Goal: Navigation & Orientation: Locate item on page

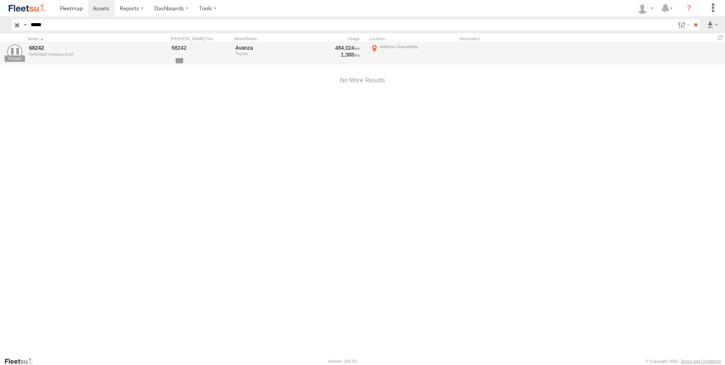
click at [14, 23] on input "button" at bounding box center [17, 24] width 10 height 11
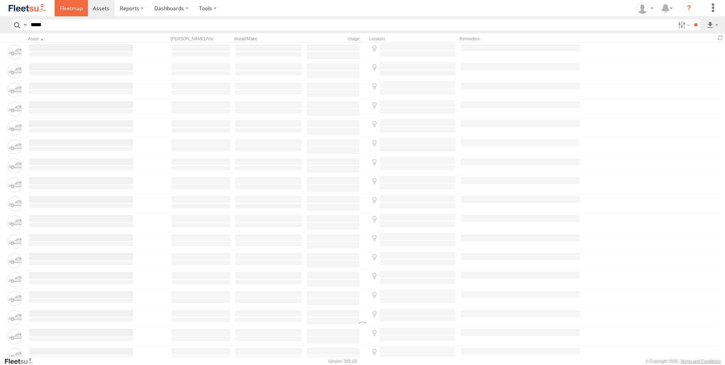
click at [68, 13] on link at bounding box center [71, 8] width 33 height 16
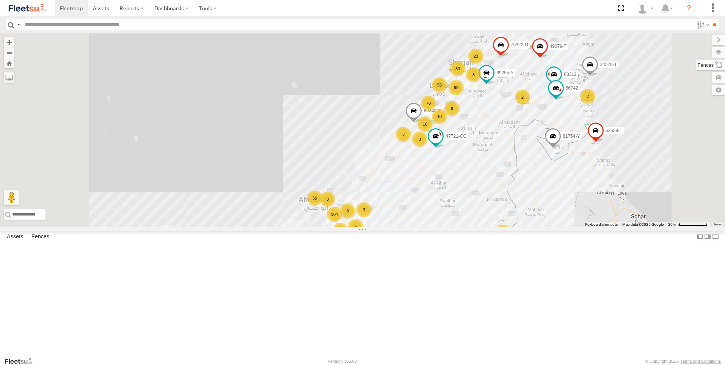
click at [722, 66] on label at bounding box center [710, 65] width 29 height 11
click at [698, 52] on label at bounding box center [712, 52] width 28 height 11
click at [0, 0] on div "Overlays" at bounding box center [0, 0] width 0 height 0
click at [0, 0] on label at bounding box center [0, 0] width 0 height 0
click at [0, 0] on span "Fences" at bounding box center [0, 0] width 0 height 0
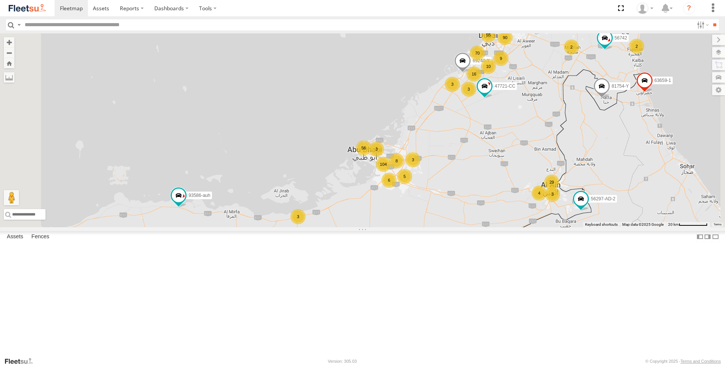
drag, startPoint x: 358, startPoint y: 227, endPoint x: 408, endPoint y: 176, distance: 71.4
click at [408, 176] on div "90 55 29 70 10 16 104 56 23 13 9 76322-U 80 3 2 63659-1 3 5 8 2 56297-AD-2 2457…" at bounding box center [362, 130] width 725 height 194
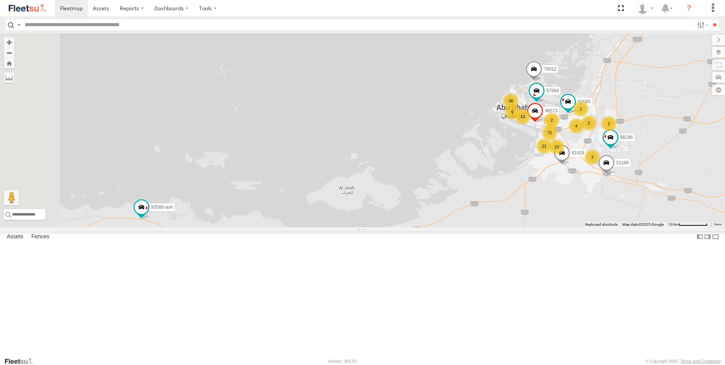
drag, startPoint x: 426, startPoint y: 211, endPoint x: 444, endPoint y: 178, distance: 38.0
click at [444, 178] on div "76322-U 63659-1 56297-AD-2 24570-T 81754-Y 69255-Y 49079-T 88312 93586-auh 4772…" at bounding box center [362, 130] width 725 height 194
click at [148, 214] on span at bounding box center [142, 207] width 14 height 14
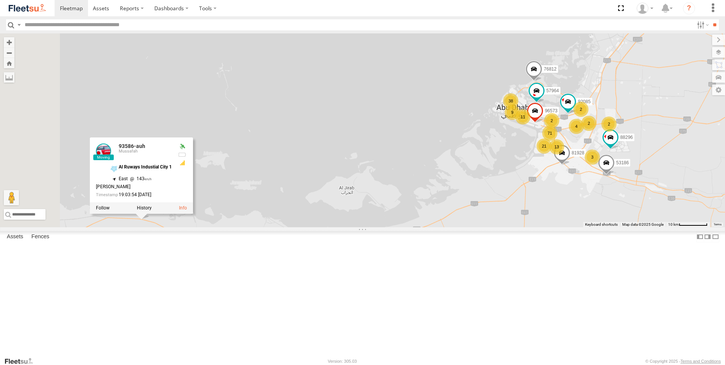
click at [385, 227] on div "76322-U 63659-1 56297-AD-2 24570-T 81754-Y 69255-Y 49079-T 88312 93586-auh 4772…" at bounding box center [362, 130] width 725 height 194
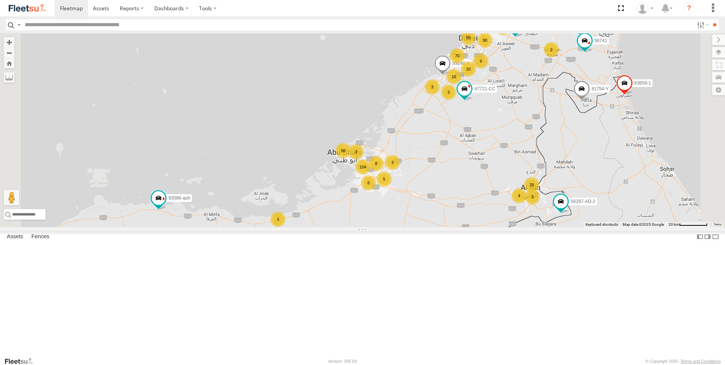
drag, startPoint x: 414, startPoint y: 255, endPoint x: 354, endPoint y: 256, distance: 59.6
click at [354, 227] on div "76322-U 63659-1 56297-AD-2 24570-T 81754-Y 69255-Y 49079-T 88312 93586-auh 4772…" at bounding box center [362, 130] width 725 height 194
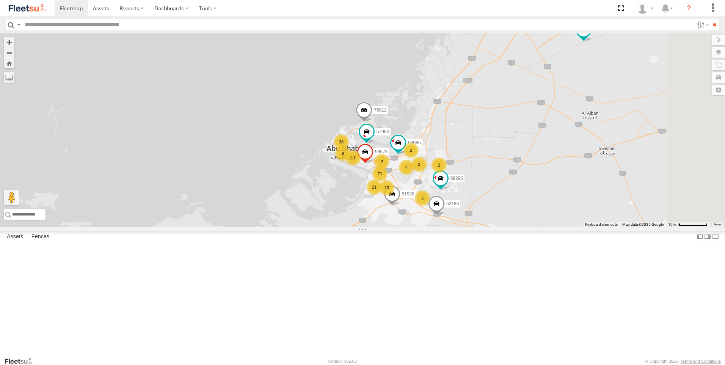
drag, startPoint x: 440, startPoint y: 264, endPoint x: 433, endPoint y: 283, distance: 20.9
click at [433, 227] on div "76322-U 63659-1 56297-AD-2 24570-T 81754-Y 69255-Y 49079-T 88312 93586-auh 4772…" at bounding box center [362, 130] width 725 height 194
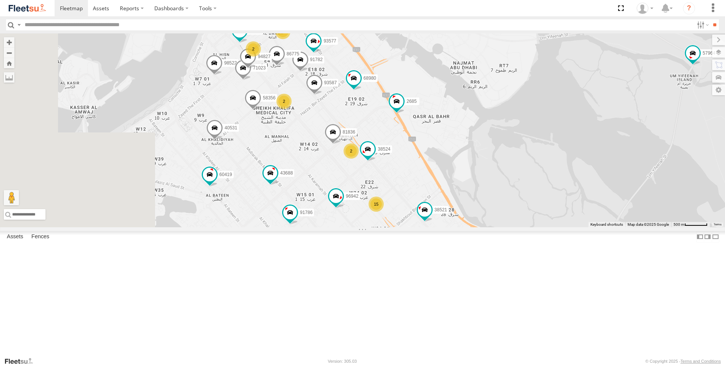
drag, startPoint x: 445, startPoint y: 227, endPoint x: 572, endPoint y: 168, distance: 140.7
click at [572, 168] on div "76322-U 63659-1 56297-AD-2 24570-T 81754-Y 69255-Y 49079-T 88312 93586-auh 4772…" at bounding box center [362, 130] width 725 height 194
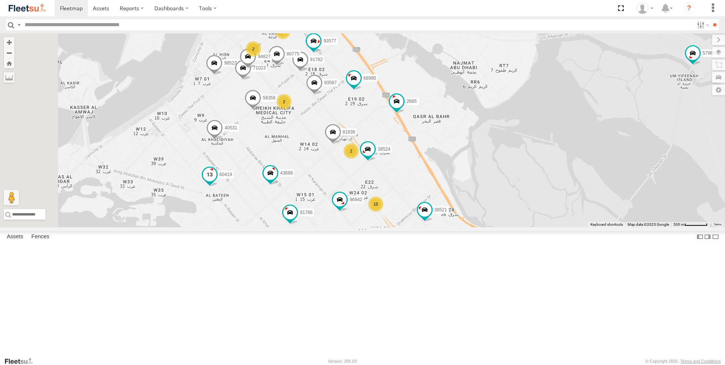
click at [217, 181] on span at bounding box center [210, 174] width 14 height 14
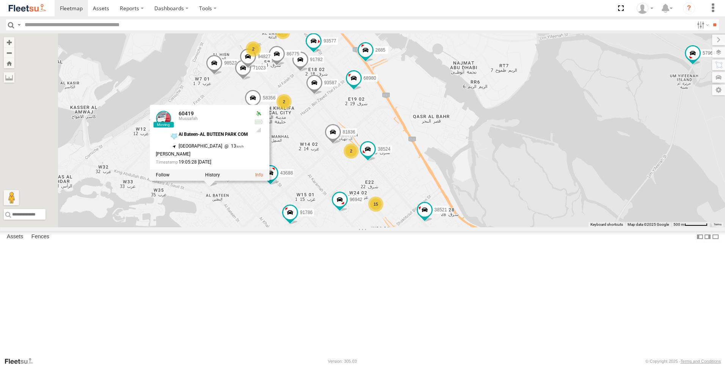
click at [308, 227] on div "76322-U 63659-1 56297-AD-2 24570-T 81754-Y 69255-Y 49079-T 88312 93586-auh 4772…" at bounding box center [362, 130] width 725 height 194
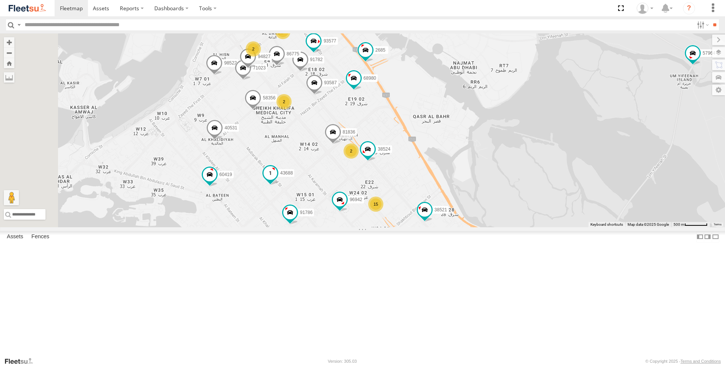
click at [277, 180] on span at bounding box center [271, 173] width 14 height 14
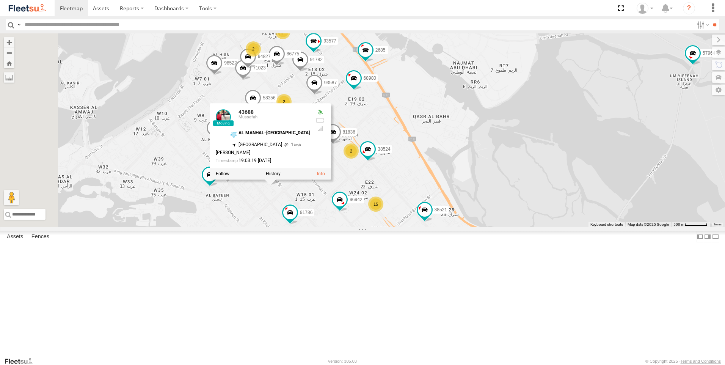
click at [359, 227] on div "76322-U 63659-1 56297-AD-2 24570-T 81754-Y 69255-Y 49079-T 88312 93586-auh 4772…" at bounding box center [362, 130] width 725 height 194
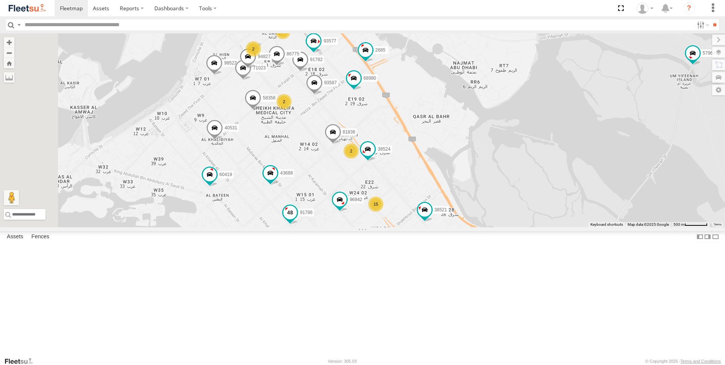
click at [297, 219] on span at bounding box center [290, 213] width 14 height 14
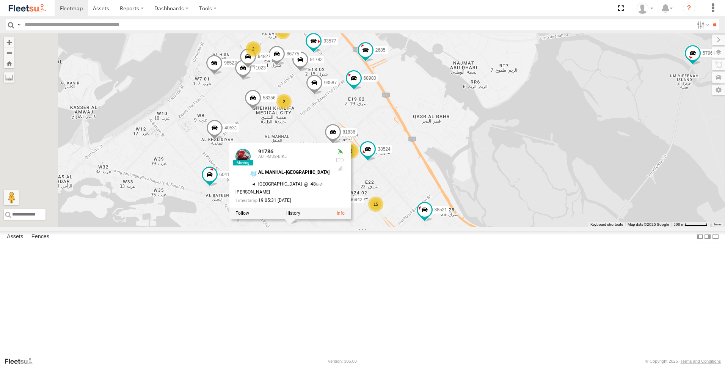
click at [420, 227] on div "76322-U 63659-1 56297-AD-2 24570-T 81754-Y 69255-Y 49079-T 88312 93586-auh 4772…" at bounding box center [362, 130] width 725 height 194
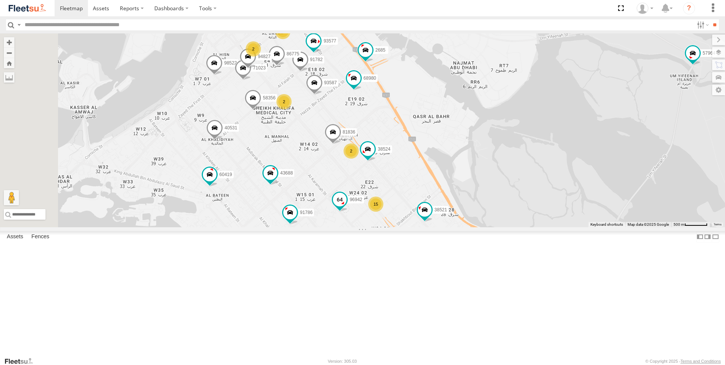
click at [347, 206] on span at bounding box center [340, 200] width 14 height 14
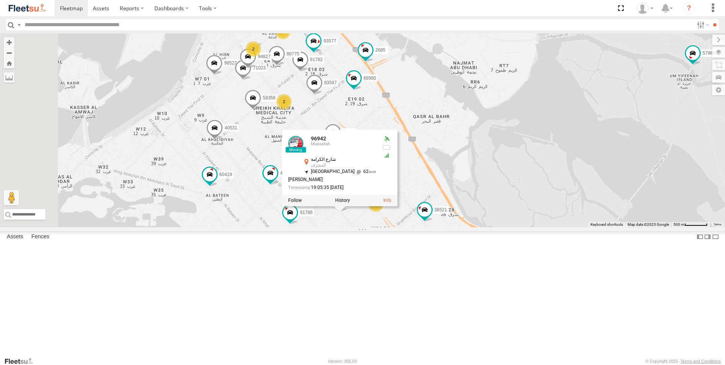
click at [421, 227] on div "76322-U 63659-1 56297-AD-2 24570-T 81754-Y 69255-Y 49079-T 88312 93586-auh 4772…" at bounding box center [362, 130] width 725 height 194
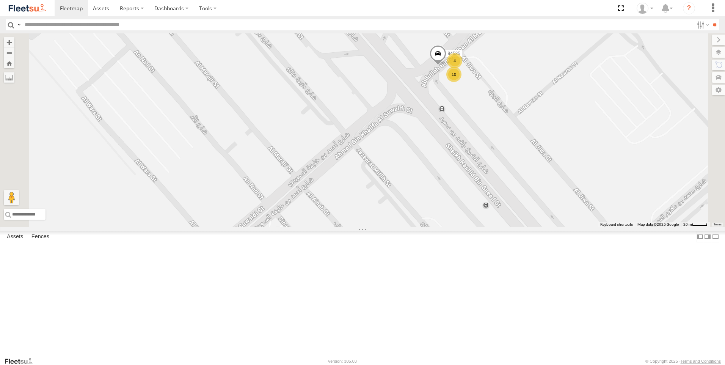
drag, startPoint x: 571, startPoint y: 165, endPoint x: 552, endPoint y: 215, distance: 53.5
click at [552, 215] on div "76322-U 63659-1 56297-AD-2 24570-T 81754-Y 69255-Y 49079-T 88312 93586-auh 4772…" at bounding box center [362, 130] width 725 height 194
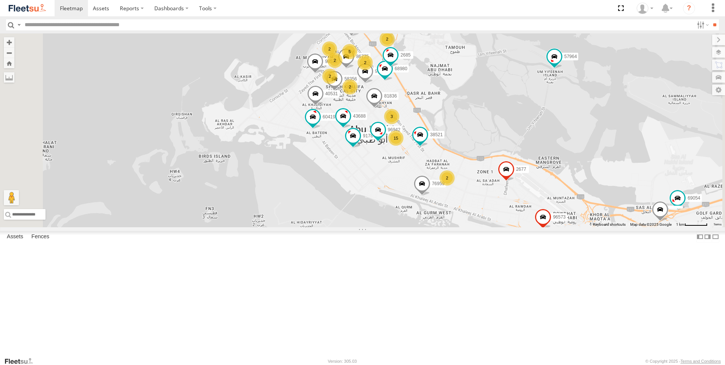
click at [431, 195] on span at bounding box center [422, 185] width 17 height 20
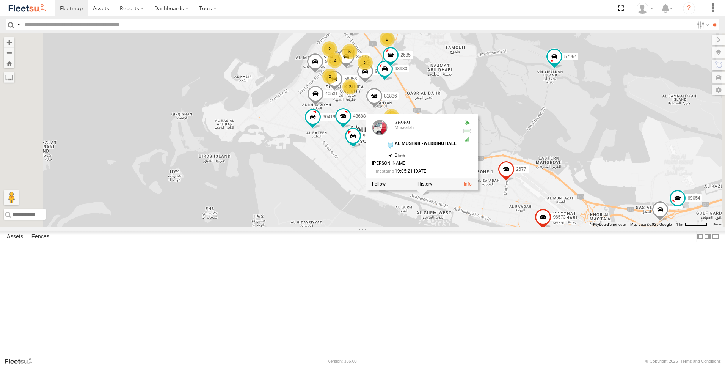
click at [431, 227] on div "76322-U 63659-1 56297-AD-2 24570-T 81754-Y 69255-Y 49079-T 88312 93586-auh 4772…" at bounding box center [362, 130] width 725 height 194
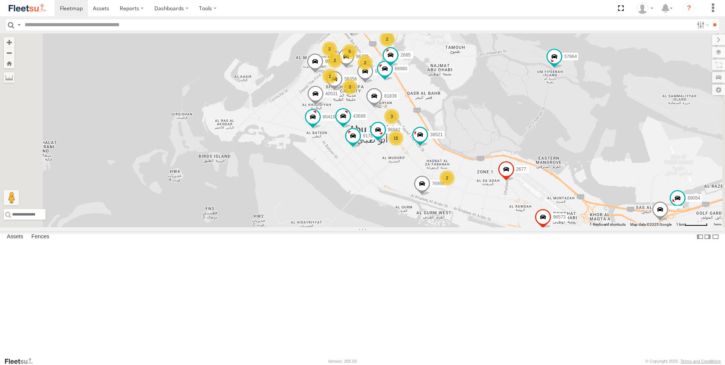
click at [324, 73] on span at bounding box center [315, 63] width 17 height 20
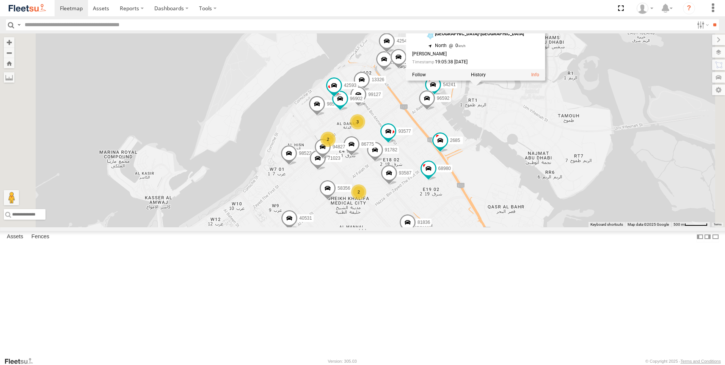
drag, startPoint x: 503, startPoint y: 97, endPoint x: 582, endPoint y: 193, distance: 123.7
click at [582, 193] on div "76322-U 63659-1 56297-AD-2 24570-T 81754-Y 69255-Y 49079-T 88312 93586-auh 4772…" at bounding box center [362, 130] width 725 height 194
click at [408, 48] on span at bounding box center [399, 37] width 17 height 20
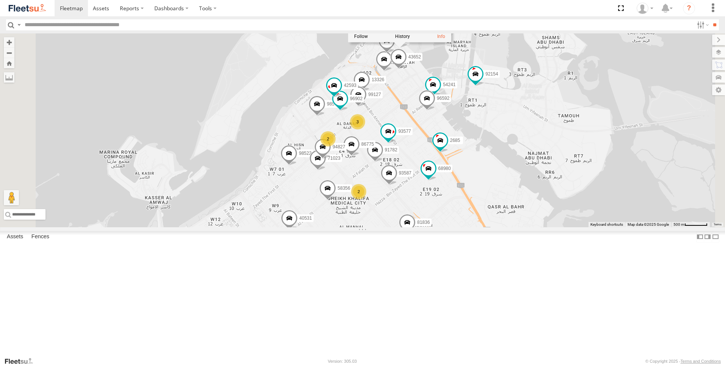
click at [395, 53] on span at bounding box center [387, 42] width 17 height 20
click at [439, 47] on div "4254 AUH-MUS-BIKE AL ZAHIYAH-BNK OF SHJ 24.5021 , 54.37394 0 [PERSON_NAME] 18:5…" at bounding box center [386, 9] width 103 height 76
click at [393, 71] on span at bounding box center [384, 61] width 17 height 20
click at [370, 91] on span at bounding box center [362, 81] width 17 height 20
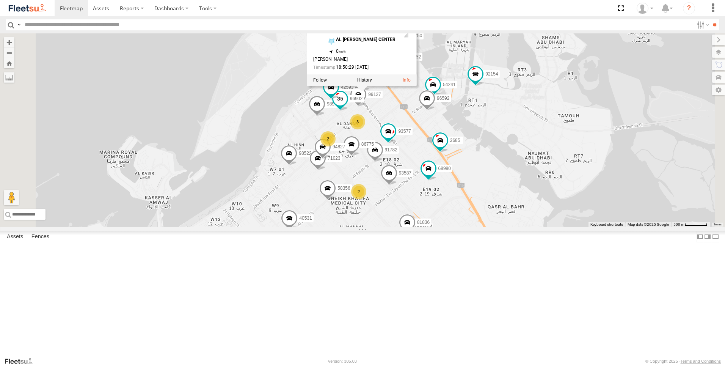
click at [347, 105] on span at bounding box center [340, 99] width 14 height 14
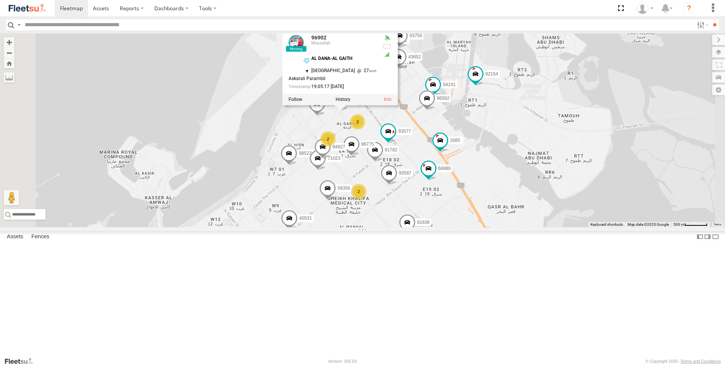
click at [325, 173] on div "76322-U 63659-1 56297-AD-2 24570-T 81754-Y 69255-Y 49079-T 88312 93586-auh 4772…" at bounding box center [362, 130] width 725 height 194
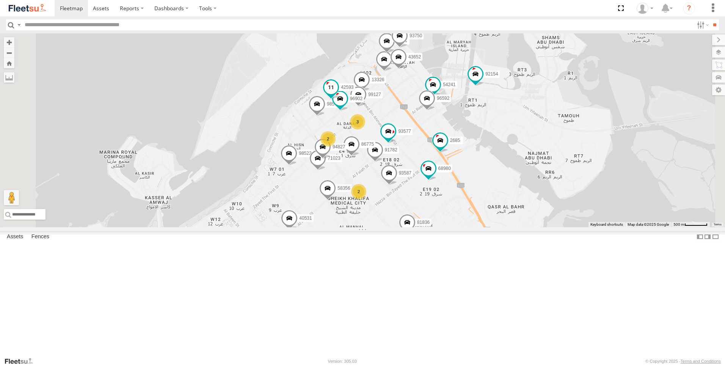
click at [338, 94] on span at bounding box center [331, 87] width 14 height 14
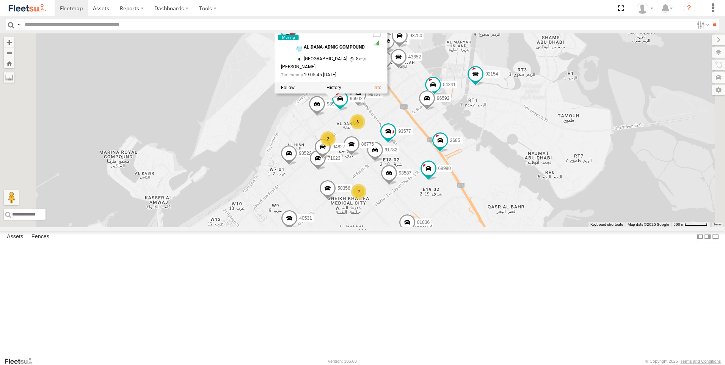
click at [325, 116] on span at bounding box center [317, 105] width 17 height 20
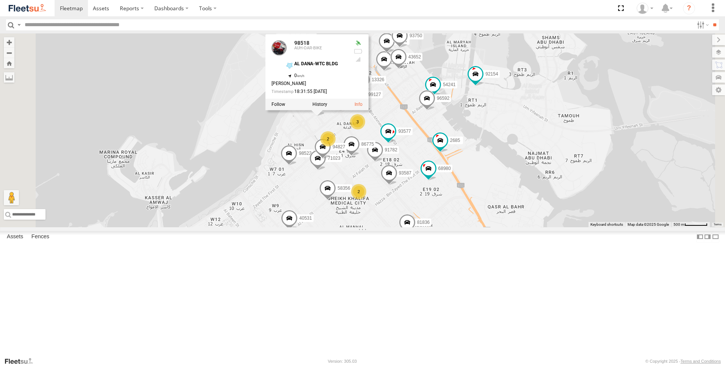
drag, startPoint x: 485, startPoint y: 200, endPoint x: 395, endPoint y: 239, distance: 98.5
click at [395, 138] on span at bounding box center [389, 131] width 14 height 14
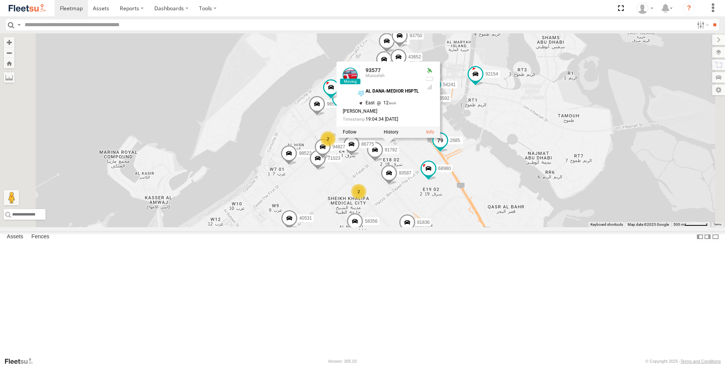
click at [447, 147] on span at bounding box center [441, 141] width 14 height 14
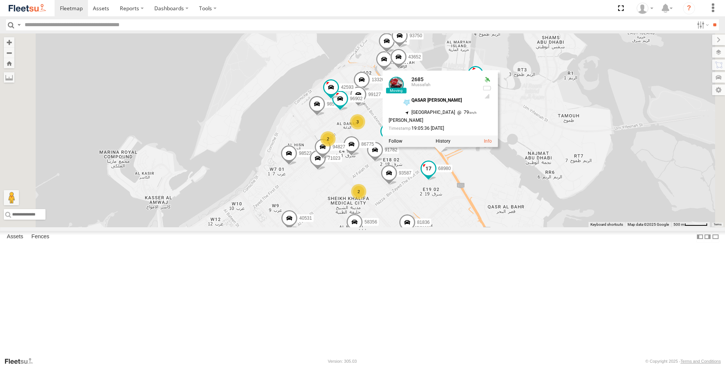
click at [437, 181] on span at bounding box center [428, 170] width 17 height 20
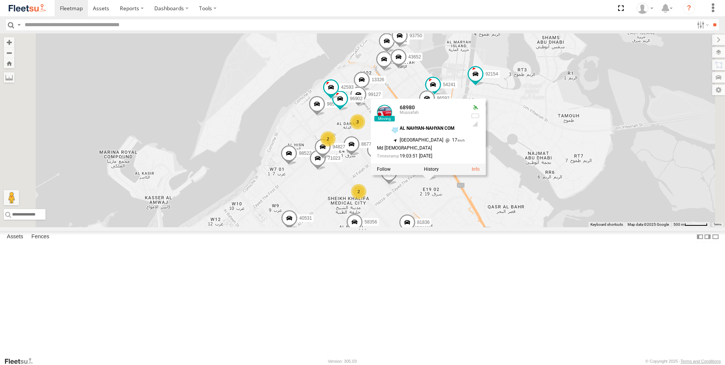
click at [450, 246] on span at bounding box center [443, 240] width 14 height 14
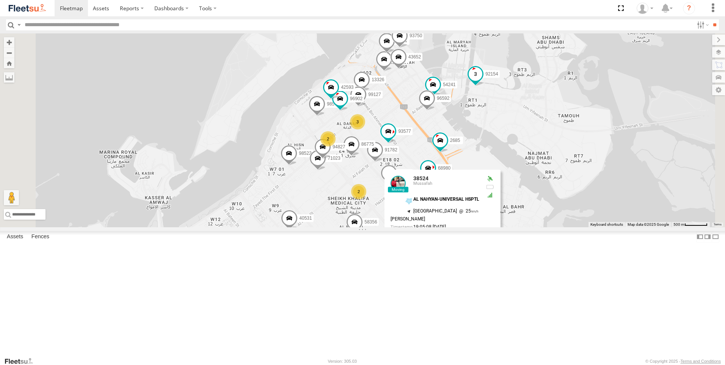
click at [483, 81] on span at bounding box center [476, 74] width 14 height 14
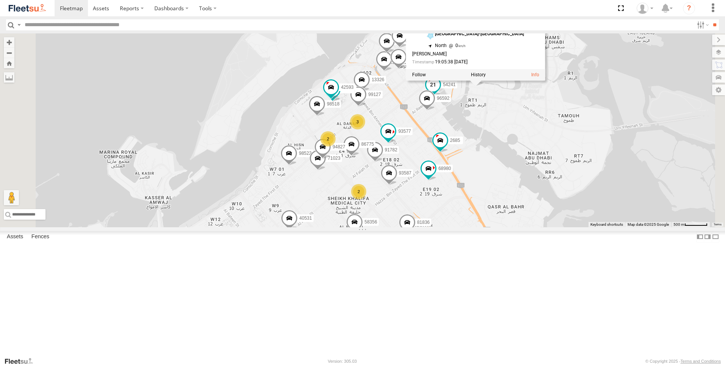
click at [440, 91] on span at bounding box center [433, 84] width 14 height 14
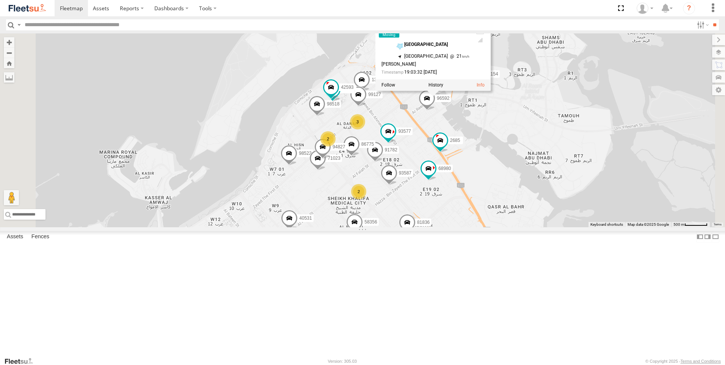
click at [491, 91] on div "54241 [GEOGRAPHIC_DATA] 24.49312 , 54.3844 North West 21 [PERSON_NAME] 19:03:32…" at bounding box center [433, 53] width 115 height 76
click at [435, 110] on span at bounding box center [427, 100] width 17 height 20
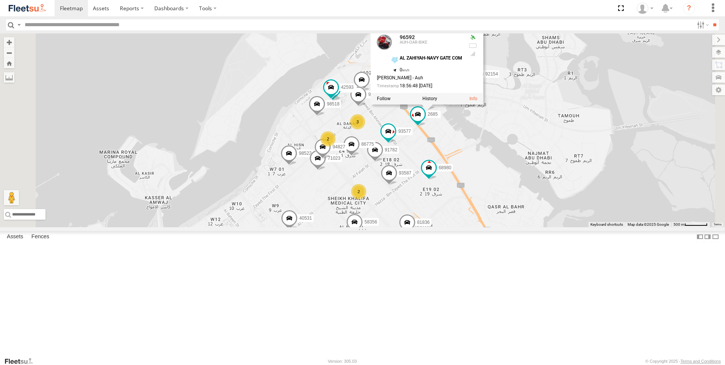
click at [558, 190] on div "76322-U 63659-1 56297-AD-2 24570-T 81754-Y 69255-Y 49079-T 88312 93586-auh 4772…" at bounding box center [362, 130] width 725 height 194
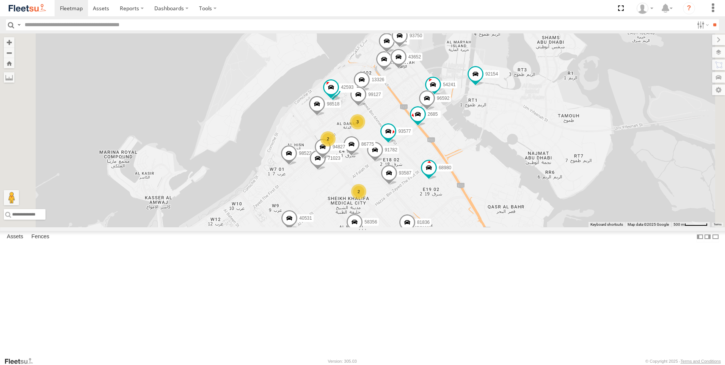
drag, startPoint x: 578, startPoint y: 195, endPoint x: 492, endPoint y: 171, distance: 90.1
click at [492, 171] on div "76322-U 63659-1 56297-AD-2 24570-T 81754-Y 69255-Y 49079-T 88312 93586-auh 4772…" at bounding box center [362, 130] width 725 height 194
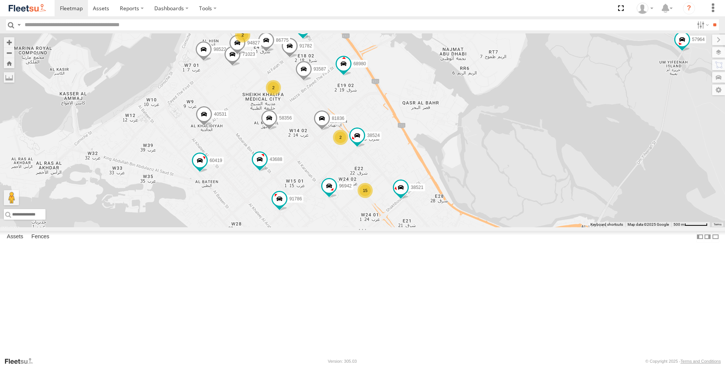
drag, startPoint x: 324, startPoint y: 260, endPoint x: 239, endPoint y: 156, distance: 134.5
click at [239, 156] on div "76322-U 63659-1 56297-AD-2 24570-T 81754-Y 69255-Y 49079-T 88312 93586-auh 4772…" at bounding box center [362, 130] width 725 height 194
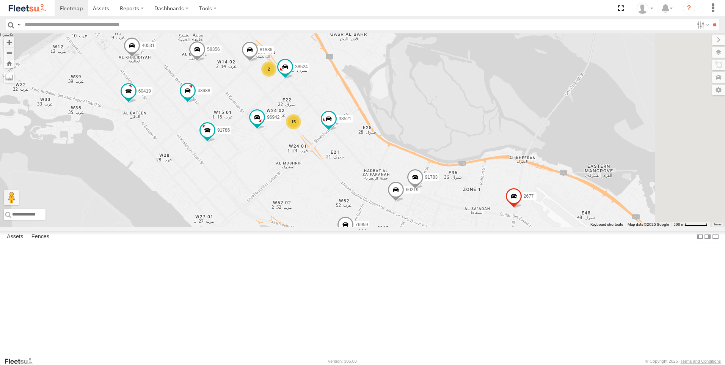
drag, startPoint x: 452, startPoint y: 296, endPoint x: 407, endPoint y: 247, distance: 66.1
click at [407, 227] on div "76322-U 63659-1 56297-AD-2 24570-T 81754-Y 69255-Y 49079-T 88312 93586-auh 4772…" at bounding box center [362, 130] width 725 height 194
click at [354, 237] on span at bounding box center [345, 226] width 17 height 20
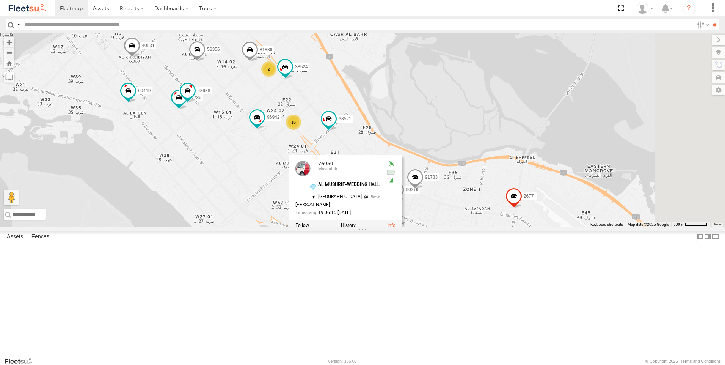
click at [498, 227] on div "76322-U 63659-1 56297-AD-2 24570-T 81754-Y 69255-Y 49079-T 88312 93586-auh 4772…" at bounding box center [362, 130] width 725 height 194
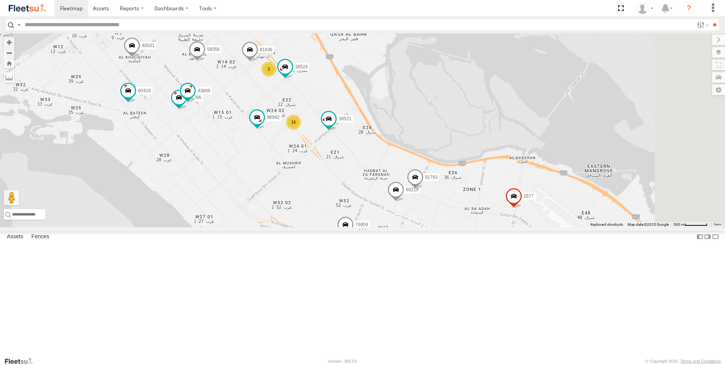
click at [404, 202] on span at bounding box center [396, 191] width 17 height 20
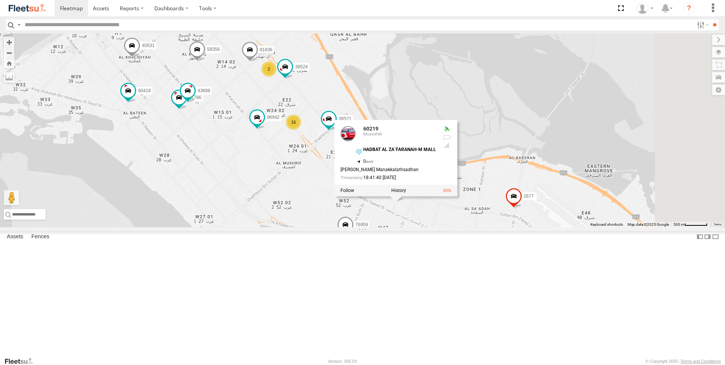
click at [507, 227] on div "76322-U 63659-1 56297-AD-2 24570-T 81754-Y 69255-Y 49079-T 88312 93586-auh 4772…" at bounding box center [362, 130] width 725 height 194
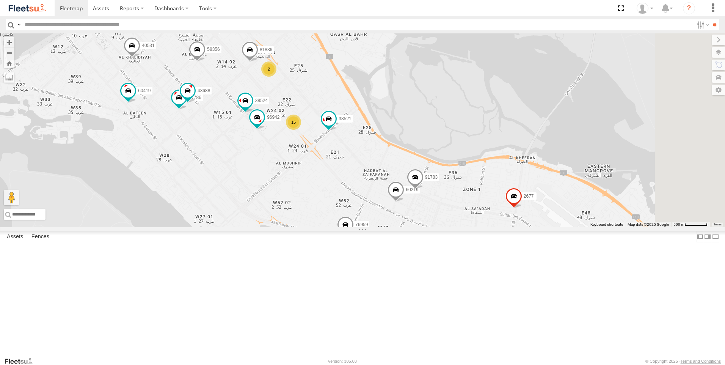
click at [424, 189] on span at bounding box center [415, 179] width 17 height 20
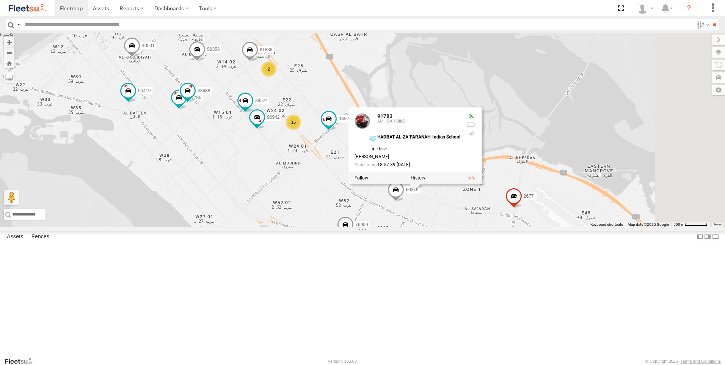
click at [521, 227] on div "76322-U 63659-1 56297-AD-2 24570-T 81754-Y 69255-Y 49079-T 88312 93586-auh 4772…" at bounding box center [362, 130] width 725 height 194
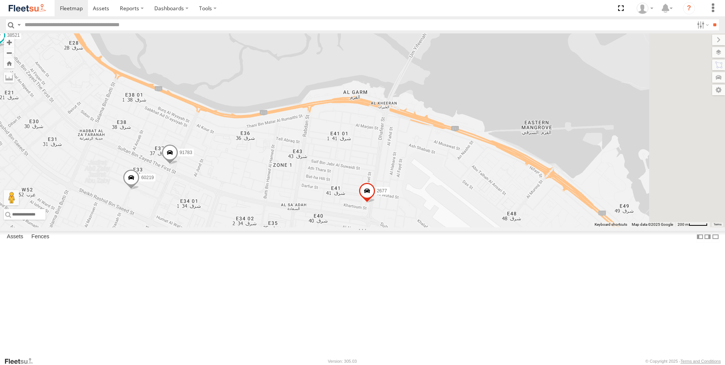
drag, startPoint x: 602, startPoint y: 271, endPoint x: 435, endPoint y: 273, distance: 166.9
click at [435, 227] on div "76322-U 63659-1 56297-AD-2 24570-T 81754-Y 69255-Y 49079-T 88312 93586-auh 4772…" at bounding box center [362, 130] width 725 height 194
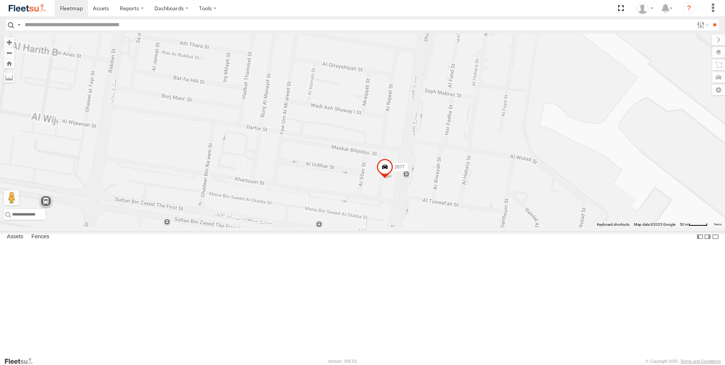
click at [393, 179] on span at bounding box center [385, 169] width 17 height 20
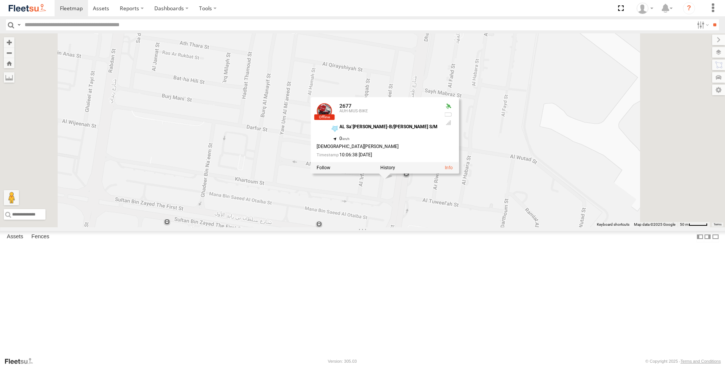
click at [460, 227] on div "76322-U 63659-1 56297-AD-2 24570-T 81754-Y 69255-Y 49079-T 88312 93586-auh 4772…" at bounding box center [362, 130] width 725 height 194
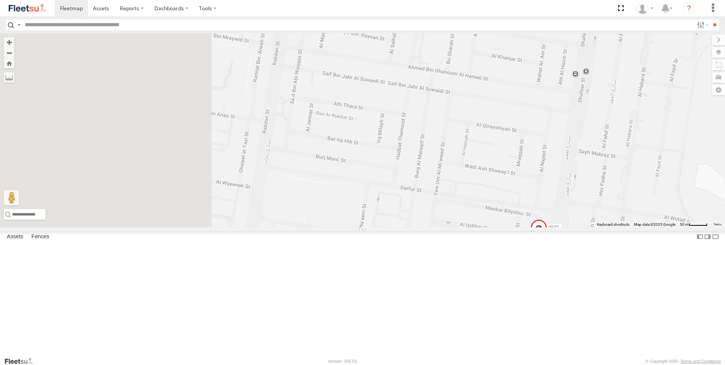
drag, startPoint x: 312, startPoint y: 219, endPoint x: 470, endPoint y: 285, distance: 171.8
click at [470, 227] on div "76322-U 63659-1 56297-AD-2 24570-T 81754-Y 69255-Y 49079-T 88312 93586-auh 4772…" at bounding box center [362, 130] width 725 height 194
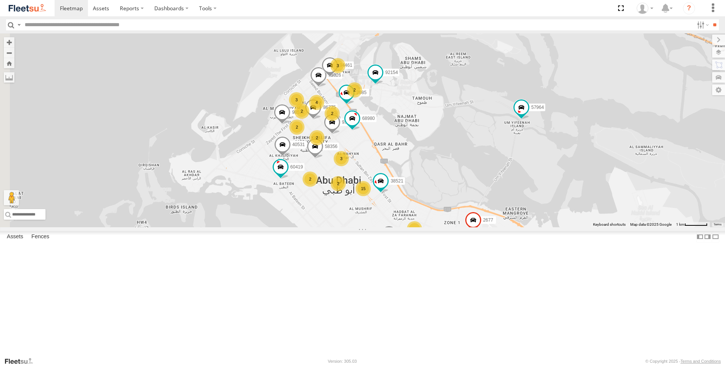
drag, startPoint x: 483, startPoint y: 281, endPoint x: 486, endPoint y: 283, distance: 4.1
click at [486, 227] on div "76322-U 63659-1 56297-AD-2 24570-T 81754-Y 69255-Y 49079-T 88312 93586-auh 4772…" at bounding box center [362, 130] width 725 height 194
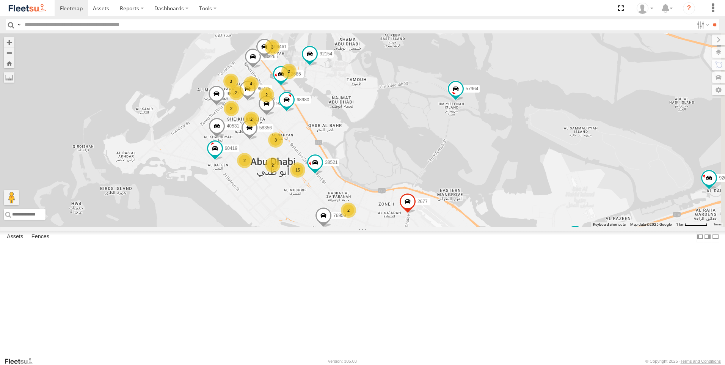
drag, startPoint x: 502, startPoint y: 222, endPoint x: 432, endPoint y: 201, distance: 72.5
click at [432, 201] on div "76322-U 63659-1 56297-AD-2 24570-T 81754-Y 69255-Y 49079-T 88312 93586-auh 4772…" at bounding box center [362, 130] width 725 height 194
click at [463, 95] on span at bounding box center [456, 89] width 14 height 14
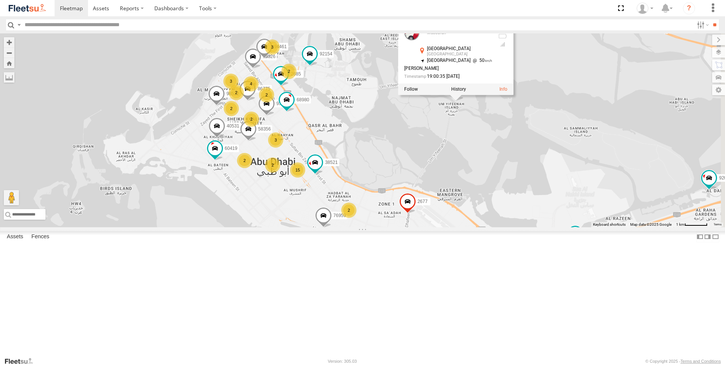
click at [517, 203] on div "76322-U 63659-1 56297-AD-2 24570-T 81754-Y 69255-Y 49079-T 88312 93586-auh 4772…" at bounding box center [362, 130] width 725 height 194
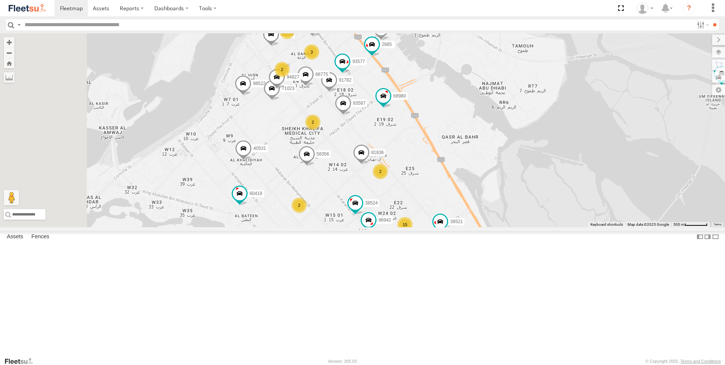
drag, startPoint x: 452, startPoint y: 201, endPoint x: 499, endPoint y: 209, distance: 47.8
click at [499, 209] on div "76322-U 63659-1 56297-AD-2 24570-T 81754-Y 69255-Y 49079-T 88312 93586-auh 4772…" at bounding box center [362, 130] width 725 height 194
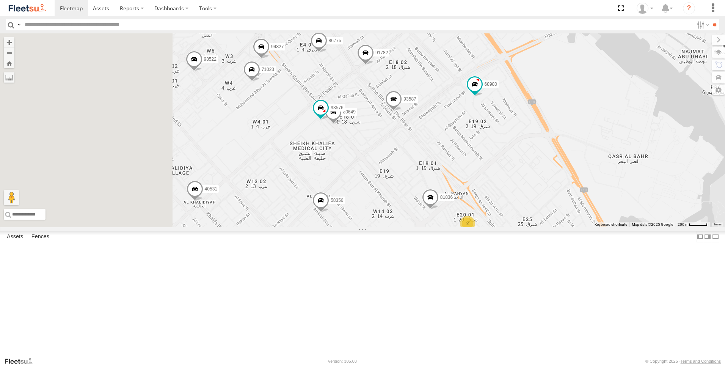
drag, startPoint x: 462, startPoint y: 214, endPoint x: 467, endPoint y: 215, distance: 5.6
click at [467, 215] on div "76322-U 63659-1 56297-AD-2 24570-T 81754-Y 69255-Y 49079-T 88312 93586-auh 4772…" at bounding box center [362, 130] width 725 height 194
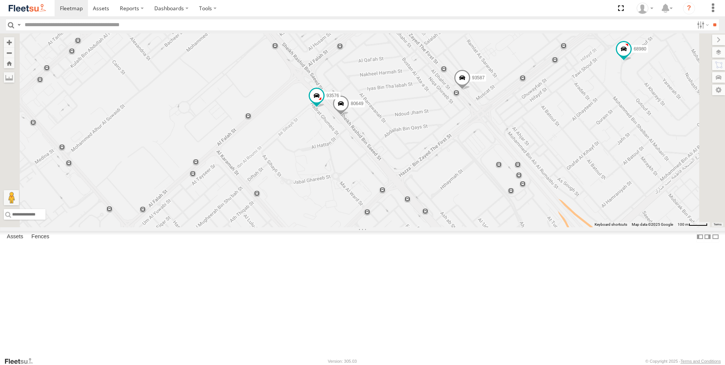
click at [349, 116] on span at bounding box center [341, 105] width 17 height 20
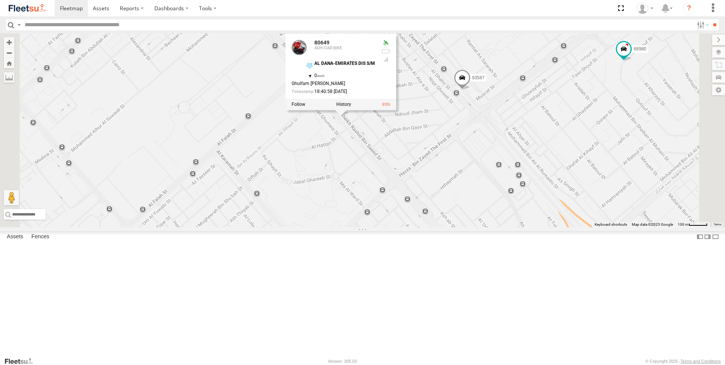
click at [419, 212] on div "76322-U 63659-1 56297-AD-2 24570-T 81754-Y 69255-Y 49079-T 88312 93586-auh 4772…" at bounding box center [362, 130] width 725 height 194
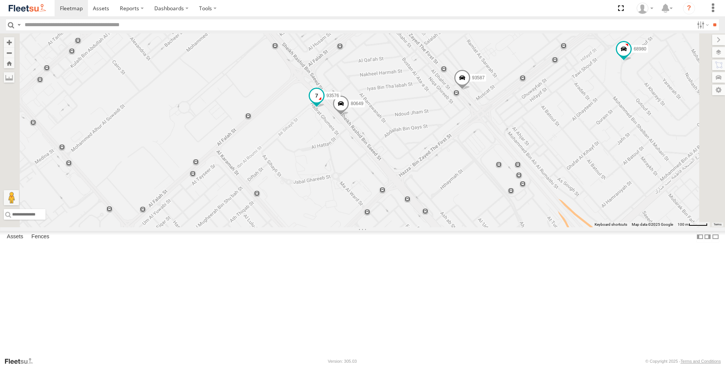
click at [324, 102] on span at bounding box center [317, 96] width 14 height 14
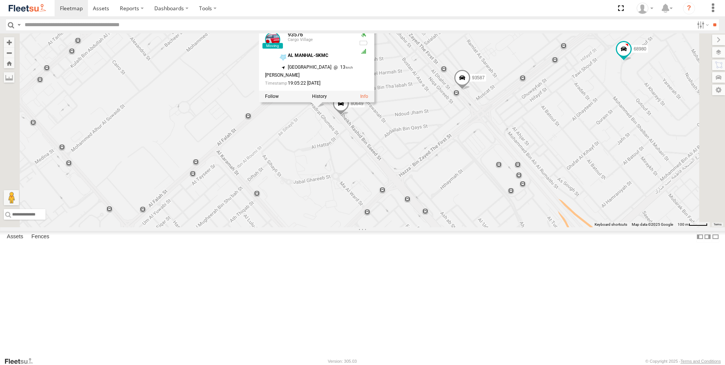
click at [360, 198] on div "76322-U 63659-1 56297-AD-2 24570-T 81754-Y 69255-Y 49079-T 88312 93586-auh 4772…" at bounding box center [362, 130] width 725 height 194
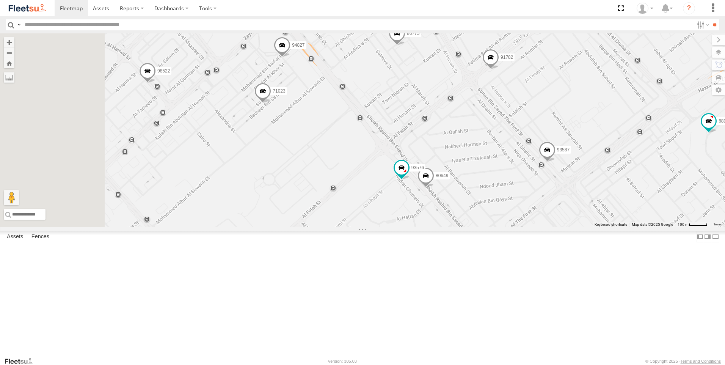
drag, startPoint x: 296, startPoint y: 139, endPoint x: 372, endPoint y: 202, distance: 99.2
click at [372, 202] on div "76322-U 63659-1 56297-AD-2 24570-T 81754-Y 69255-Y 49079-T 88312 93586-auh 4772…" at bounding box center [362, 130] width 725 height 194
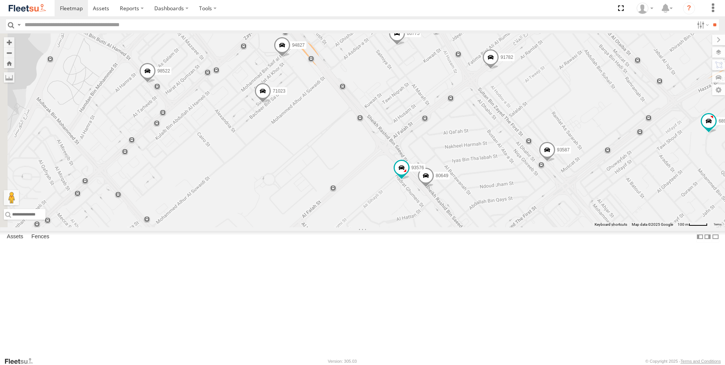
click at [271, 103] on span at bounding box center [263, 92] width 17 height 20
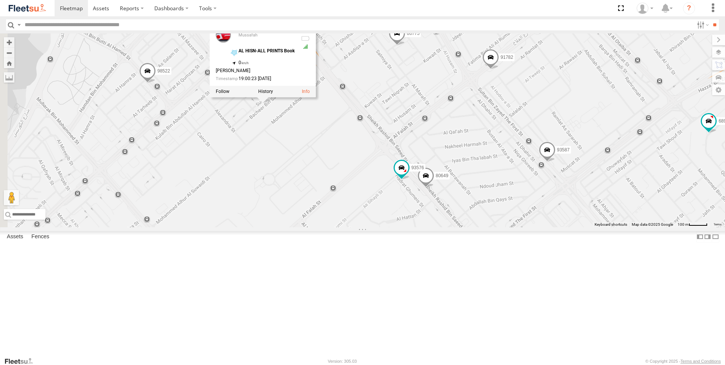
click at [352, 195] on div "76322-U 63659-1 56297-AD-2 24570-T 81754-Y 69255-Y 49079-T 88312 93586-auh 4772…" at bounding box center [362, 130] width 725 height 194
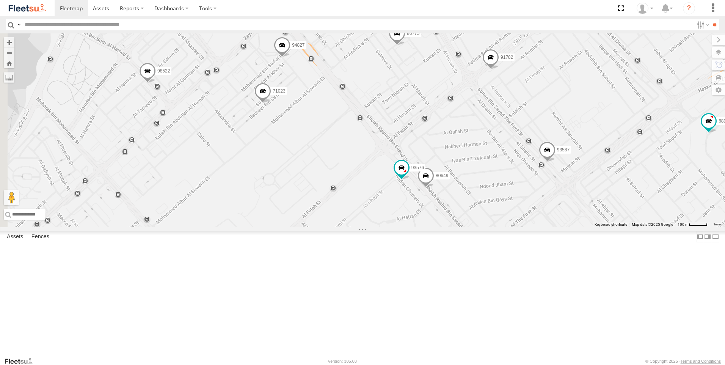
click at [291, 57] on span at bounding box center [282, 47] width 17 height 20
click at [448, 174] on div "76322-U 63659-1 56297-AD-2 24570-T 81754-Y 69255-Y 49079-T 88312 93586-auh 4772…" at bounding box center [362, 130] width 725 height 194
click at [406, 46] on span at bounding box center [397, 35] width 17 height 20
click at [456, 146] on div "76322-U 63659-1 56297-AD-2 24570-T 81754-Y 69255-Y 49079-T 88312 93586-auh 4772…" at bounding box center [362, 130] width 725 height 194
click at [499, 69] on span at bounding box center [491, 59] width 17 height 20
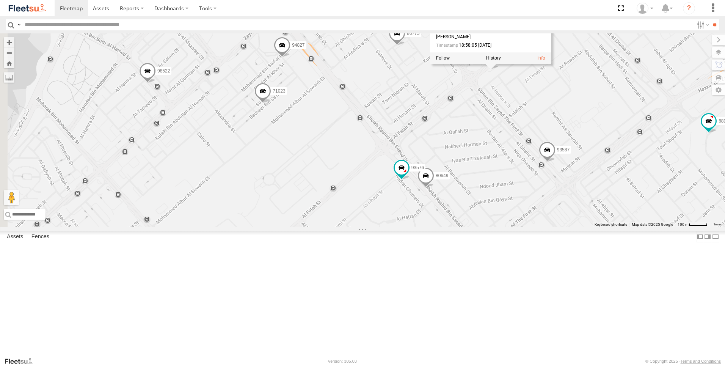
click at [416, 197] on div "76322-U 63659-1 56297-AD-2 24570-T 81754-Y 69255-Y 49079-T 88312 93586-auh 4772…" at bounding box center [362, 130] width 725 height 194
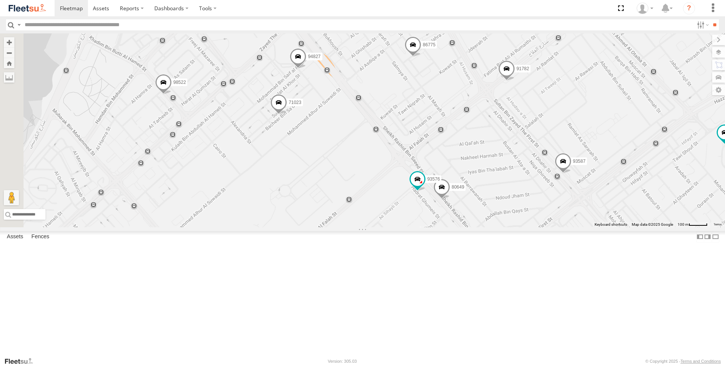
drag, startPoint x: 259, startPoint y: 172, endPoint x: 320, endPoint y: 199, distance: 66.9
click at [321, 200] on div "76322-U 63659-1 56297-AD-2 24570-T 81754-Y 69255-Y 49079-T 88312 93586-auh 4772…" at bounding box center [362, 130] width 725 height 194
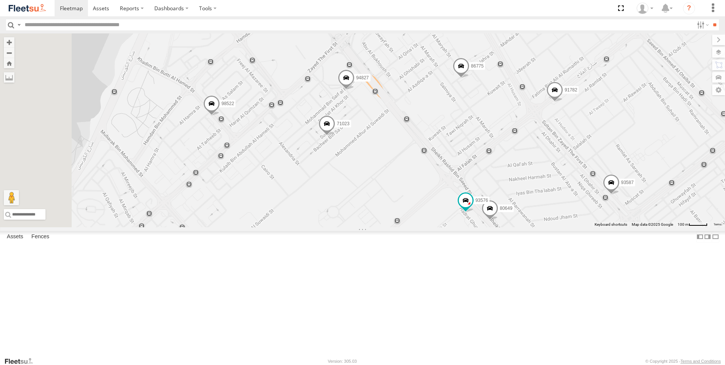
click at [220, 116] on span at bounding box center [211, 105] width 17 height 20
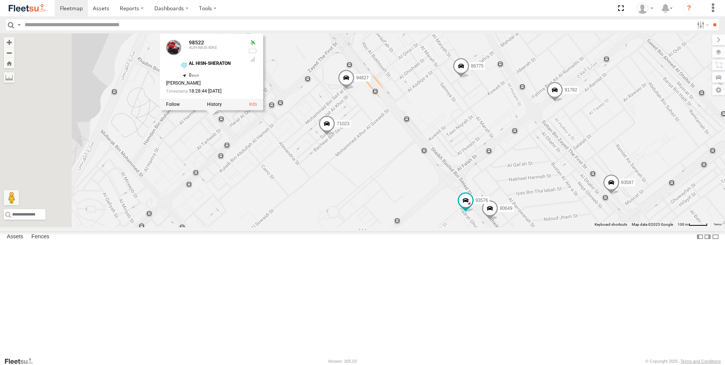
click at [306, 221] on div "76322-U 63659-1 56297-AD-2 24570-T 81754-Y 69255-Y 49079-T 88312 93586-auh 4772…" at bounding box center [362, 130] width 725 height 194
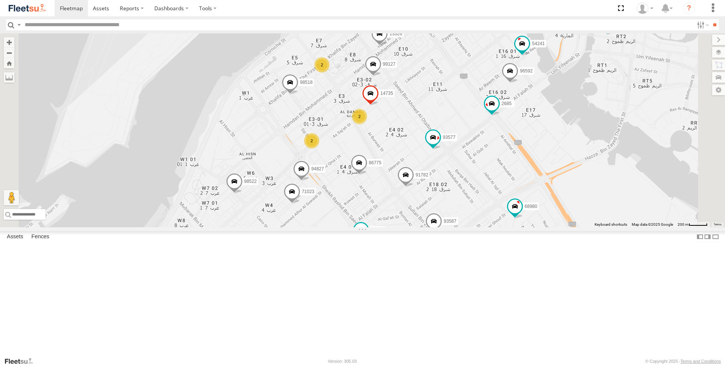
drag, startPoint x: 367, startPoint y: 253, endPoint x: 362, endPoint y: 297, distance: 43.5
click at [362, 227] on div "76322-U 63659-1 56297-AD-2 24570-T 81754-Y 69255-Y 49079-T 88312 93586-auh 4772…" at bounding box center [362, 130] width 725 height 194
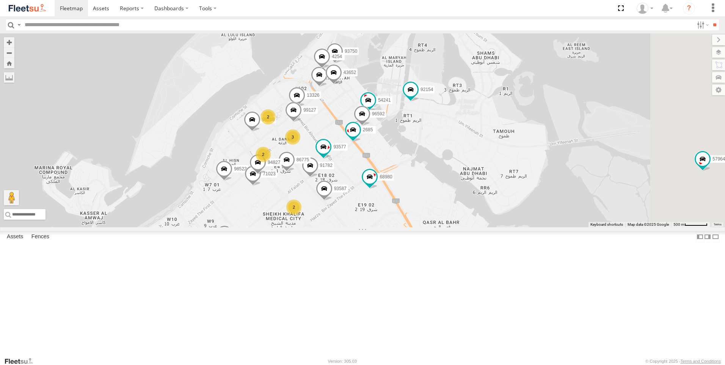
drag, startPoint x: 451, startPoint y: 217, endPoint x: 398, endPoint y: 194, distance: 56.9
click at [398, 194] on div "76322-U 63659-1 56297-AD-2 24570-T 81754-Y 69255-Y 49079-T 88312 93586-auh 4772…" at bounding box center [362, 130] width 725 height 194
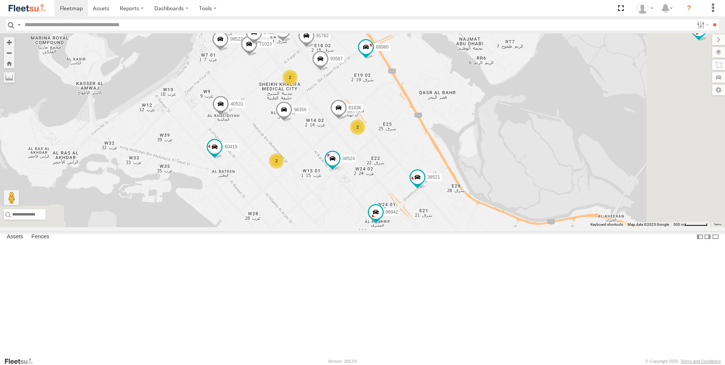
drag, startPoint x: 411, startPoint y: 288, endPoint x: 408, endPoint y: 154, distance: 133.9
click at [408, 154] on div "76322-U 63659-1 56297-AD-2 24570-T 81754-Y 69255-Y 49079-T 88312 93586-auh 4772…" at bounding box center [362, 130] width 725 height 194
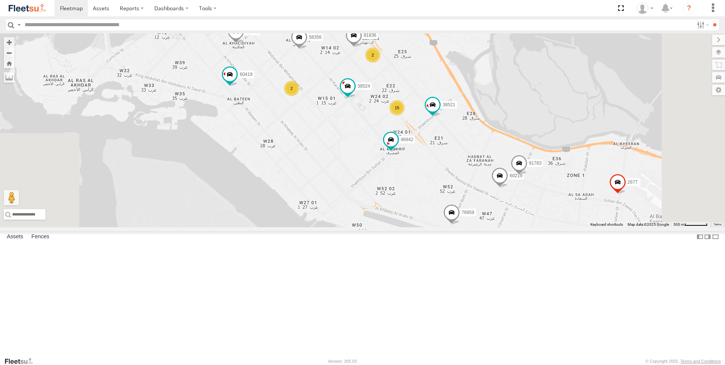
drag, startPoint x: 402, startPoint y: 201, endPoint x: 407, endPoint y: 182, distance: 19.6
click at [407, 182] on div "76322-U 63659-1 56297-AD-2 24570-T 81754-Y 69255-Y 49079-T 88312 93586-auh 4772…" at bounding box center [362, 130] width 725 height 194
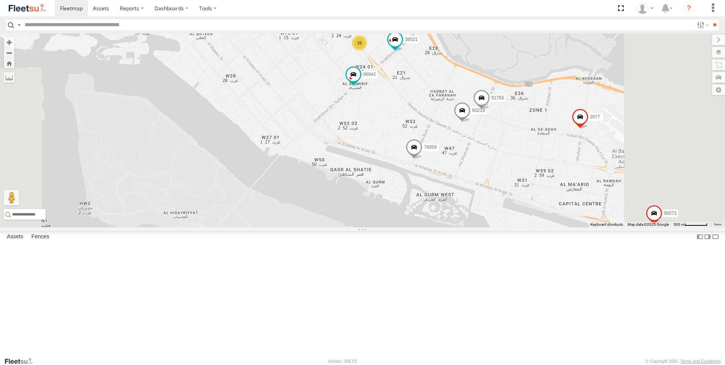
drag, startPoint x: 373, startPoint y: 189, endPoint x: 364, endPoint y: 176, distance: 15.3
click at [364, 176] on div "76322-U 63659-1 56297-AD-2 24570-T 81754-Y 69255-Y 49079-T 88312 93586-auh 4772…" at bounding box center [362, 130] width 725 height 194
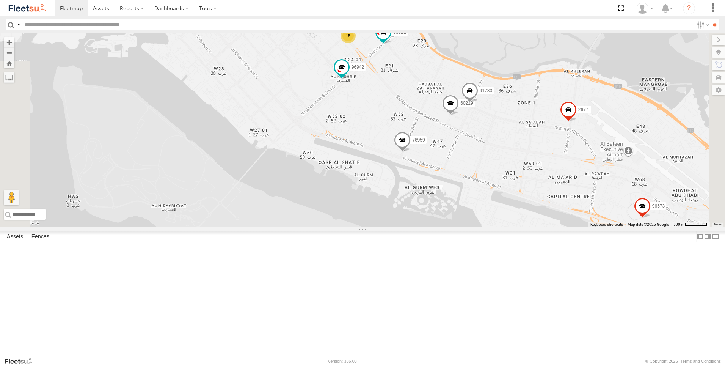
drag, startPoint x: 437, startPoint y: 233, endPoint x: 348, endPoint y: 198, distance: 95.0
click at [348, 198] on div "76322-U 63659-1 56297-AD-2 24570-T 81754-Y 69255-Y 49079-T 88312 93586-auh 4772…" at bounding box center [362, 130] width 725 height 194
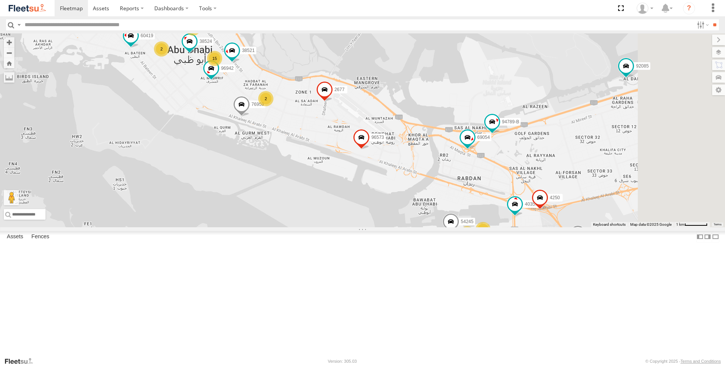
drag, startPoint x: 430, startPoint y: 248, endPoint x: 374, endPoint y: 218, distance: 63.3
click at [374, 218] on div "76322-U 63659-1 56297-AD-2 24570-T 81754-Y 69255-Y 49079-T 88312 93586-auh 4772…" at bounding box center [362, 130] width 725 height 194
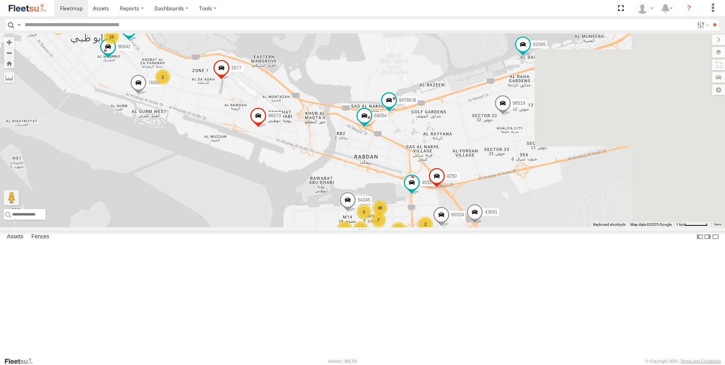
drag, startPoint x: 489, startPoint y: 245, endPoint x: 382, endPoint y: 221, distance: 110.1
click at [382, 221] on div "76322-U 63659-1 56297-AD-2 24570-T 81754-Y 69255-Y 49079-T 88312 93586-auh 4772…" at bounding box center [362, 130] width 725 height 194
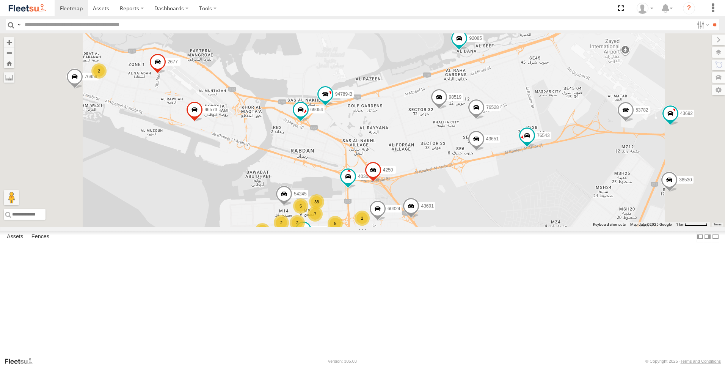
click at [382, 182] on span at bounding box center [373, 171] width 17 height 20
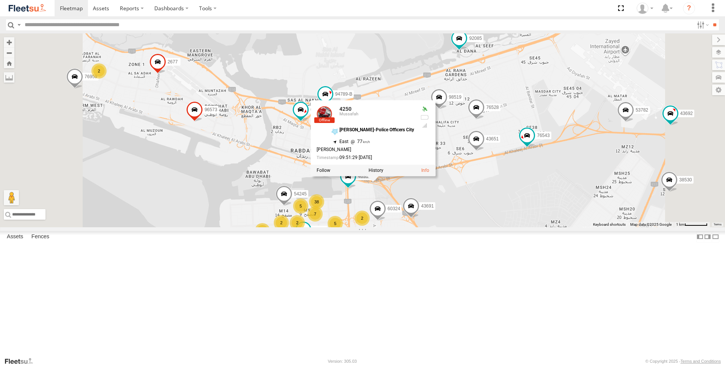
click at [595, 227] on div "76322-U 63659-1 56297-AD-2 24570-T 81754-Y 69255-Y 49079-T 88312 93586-auh 4772…" at bounding box center [362, 130] width 725 height 194
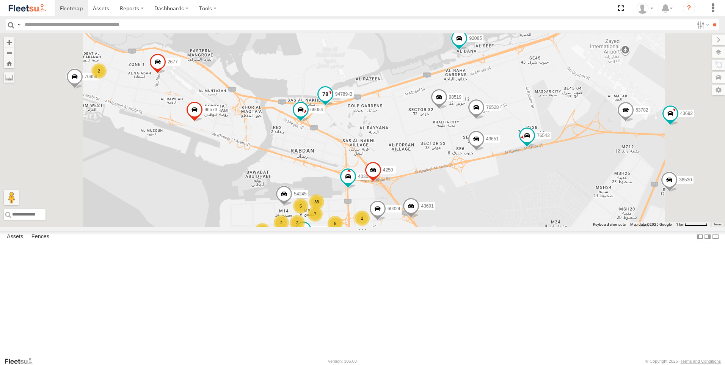
click at [332, 101] on span at bounding box center [326, 94] width 14 height 14
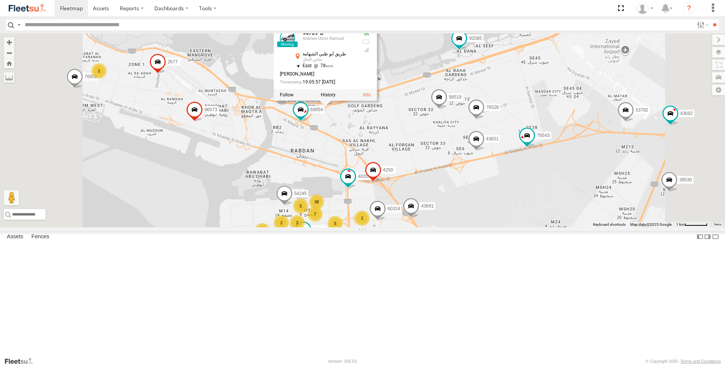
click at [454, 189] on div "76322-U 63659-1 56297-AD-2 24570-T 81754-Y 69255-Y 49079-T 88312 93586-auh 4772…" at bounding box center [362, 130] width 725 height 194
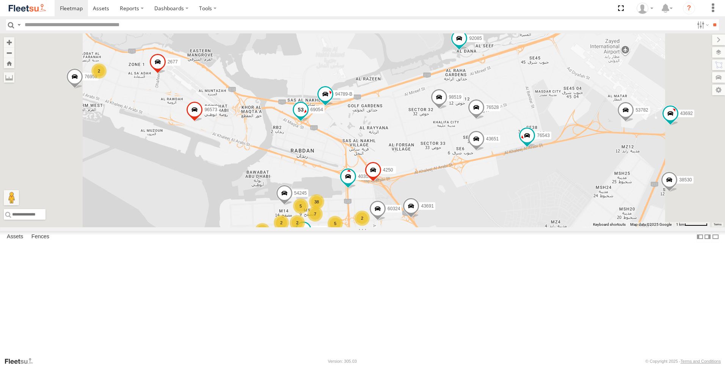
click at [308, 116] on span at bounding box center [301, 110] width 14 height 14
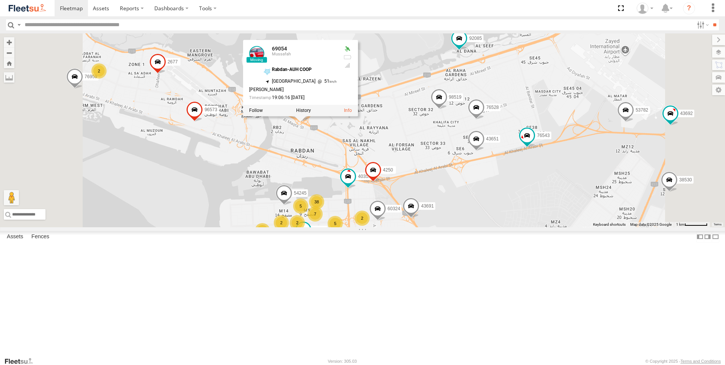
click at [374, 206] on div "76322-U 63659-1 56297-AD-2 24570-T 81754-Y 69255-Y 49079-T 88312 93586-auh 4772…" at bounding box center [362, 130] width 725 height 194
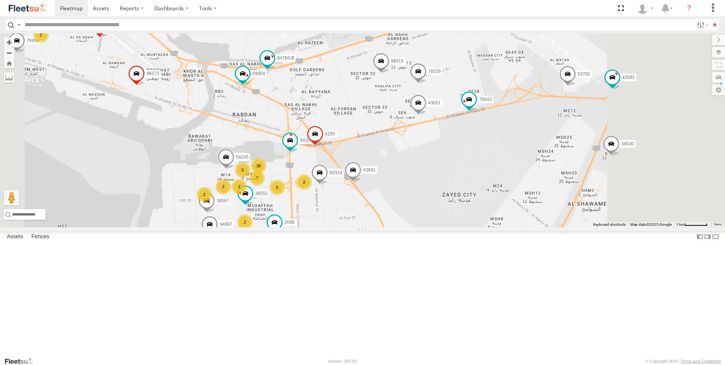
drag, startPoint x: 531, startPoint y: 200, endPoint x: 472, endPoint y: 163, distance: 69.0
click at [472, 163] on div "76322-U 63659-1 56297-AD-2 24570-T 81754-Y 69255-Y 49079-T 88312 93586-auh 4772…" at bounding box center [362, 130] width 725 height 194
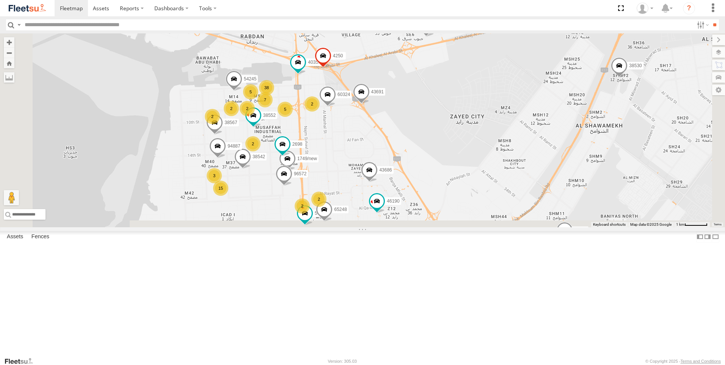
drag, startPoint x: 498, startPoint y: 250, endPoint x: 506, endPoint y: 172, distance: 78.5
click at [506, 172] on div "76322-U 63659-1 56297-AD-2 24570-T 81754-Y 69255-Y 49079-T 88312 93586-auh 4772…" at bounding box center [362, 130] width 725 height 194
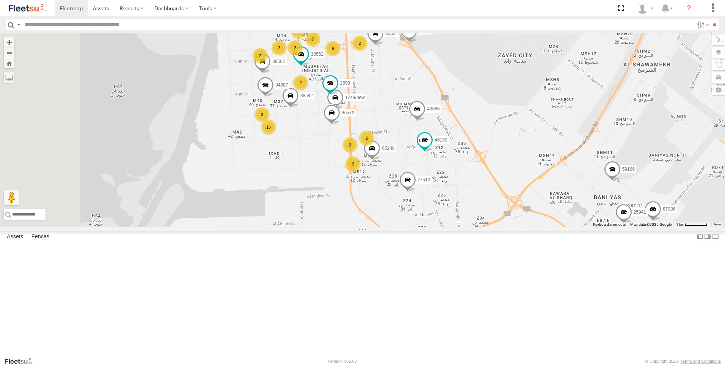
drag, startPoint x: 455, startPoint y: 240, endPoint x: 490, endPoint y: 187, distance: 63.8
click at [490, 187] on div "76322-U 63659-1 56297-AD-2 24570-T 81754-Y 69255-Y 49079-T 88312 93586-auh 4772…" at bounding box center [362, 130] width 725 height 194
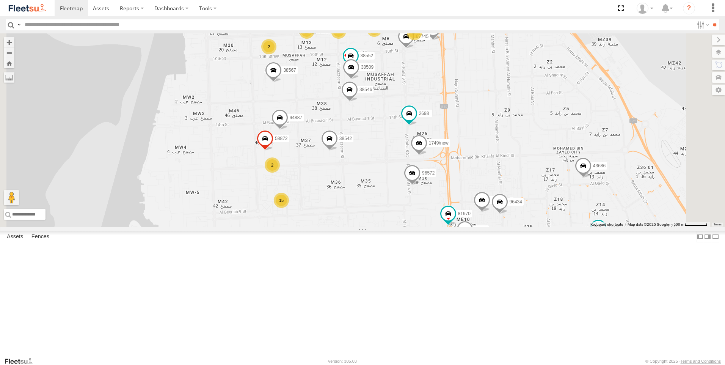
drag, startPoint x: 393, startPoint y: 180, endPoint x: 451, endPoint y: 252, distance: 92.5
click at [451, 227] on div "76322-U 63659-1 56297-AD-2 24570-T 81754-Y 69255-Y 49079-T 88312 93586-auh 4772…" at bounding box center [362, 130] width 725 height 194
